Goal: Information Seeking & Learning: Learn about a topic

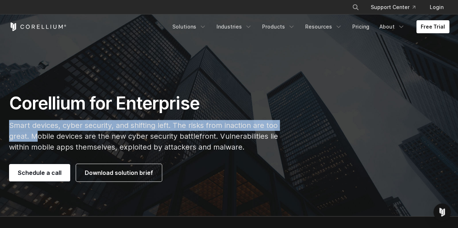
drag, startPoint x: 8, startPoint y: 126, endPoint x: 38, endPoint y: 138, distance: 32.0
click at [38, 138] on div "Corellium for Enterprise Smart devices, cyber security, and shifting left. The …" at bounding box center [153, 137] width 303 height 89
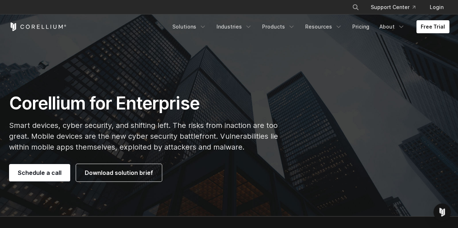
click at [62, 138] on p "Smart devices, cyber security, and shifting left. The risks from inaction are t…" at bounding box center [153, 136] width 288 height 33
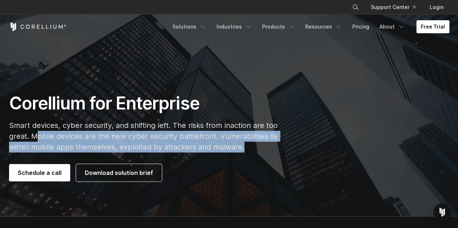
drag, startPoint x: 35, startPoint y: 138, endPoint x: 250, endPoint y: 144, distance: 215.1
click at [250, 144] on p "Smart devices, cyber security, and shifting left. The risks from inaction are t…" at bounding box center [153, 136] width 288 height 33
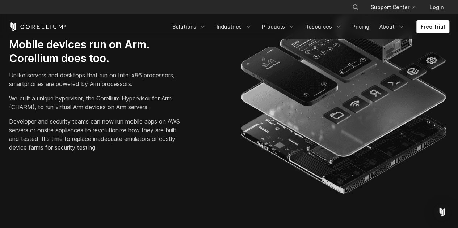
scroll to position [217, 0]
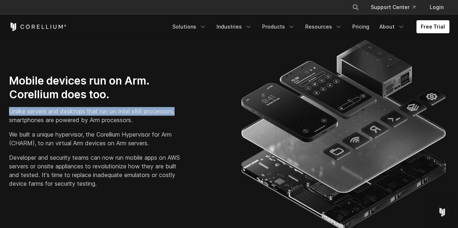
drag, startPoint x: 10, startPoint y: 112, endPoint x: 178, endPoint y: 113, distance: 168.3
click at [178, 113] on p "Unlike servers and desktops that run on Intel x86 processors, smartphones are p…" at bounding box center [97, 115] width 177 height 17
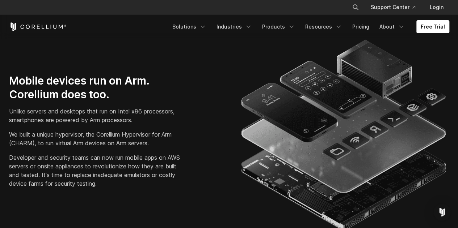
click at [134, 119] on p "Unlike servers and desktops that run on Intel x86 processors, smartphones are p…" at bounding box center [97, 115] width 177 height 17
drag, startPoint x: 10, startPoint y: 119, endPoint x: 102, endPoint y: 119, distance: 92.3
click at [102, 119] on p "Unlike servers and desktops that run on Intel x86 processors, smartphones are p…" at bounding box center [97, 115] width 177 height 17
click at [107, 141] on p "We built a unique hypervisor, the Corellium Hypervisor for Arm (CHARM), to run …" at bounding box center [97, 138] width 177 height 17
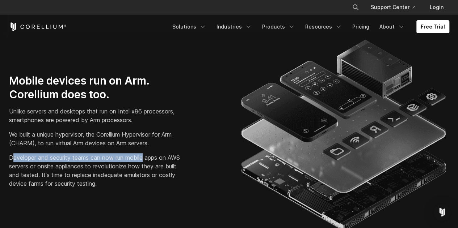
drag, startPoint x: 13, startPoint y: 154, endPoint x: 146, endPoint y: 155, distance: 132.8
click at [146, 155] on p "Developer and security teams can now run mobile apps on AWS servers or onsite a…" at bounding box center [97, 170] width 177 height 35
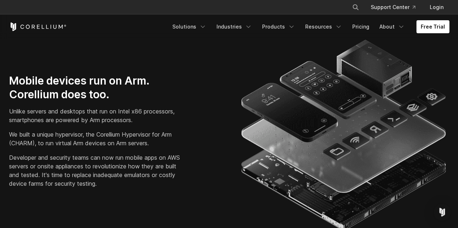
click at [81, 163] on p "Developer and security teams can now run mobile apps on AWS servers or onsite a…" at bounding box center [97, 170] width 177 height 35
click at [21, 157] on p "Developer and security teams can now run mobile apps on AWS servers or onsite a…" at bounding box center [97, 170] width 177 height 35
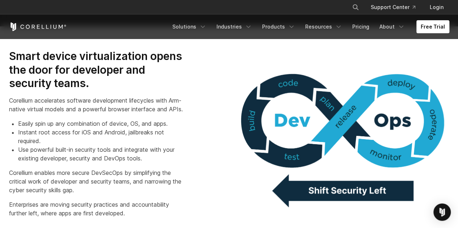
scroll to position [471, 0]
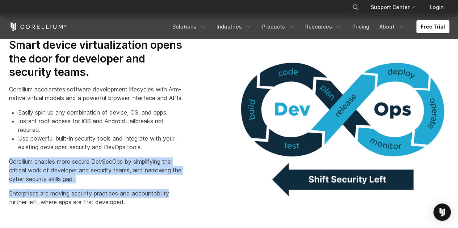
drag, startPoint x: 10, startPoint y: 169, endPoint x: 189, endPoint y: 192, distance: 179.6
click at [189, 192] on div "Smart device virtualization opens the door for developer and security teams. Co…" at bounding box center [115, 122] width 213 height 168
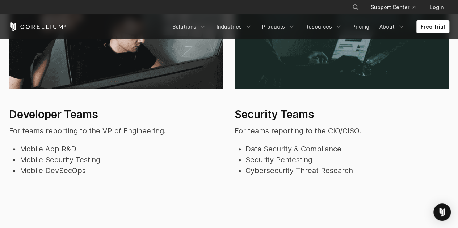
scroll to position [1484, 0]
